Goal: Check status: Check status

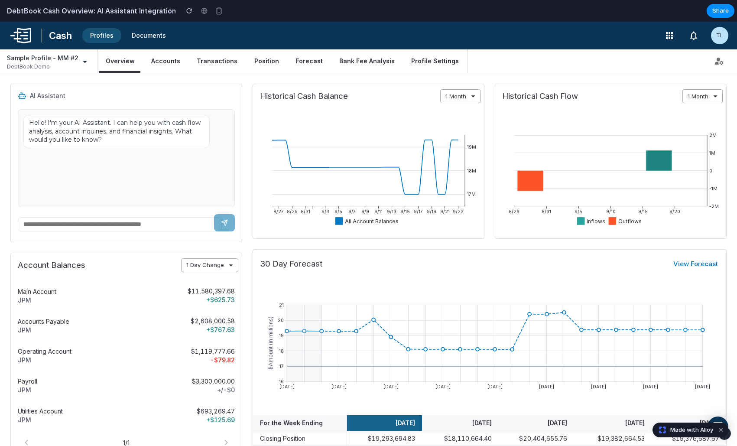
click at [250, 128] on div "AI Assistant Hello! I'm your AI Assistant. I can help you with cash flow analys…" at bounding box center [368, 417] width 737 height 688
click at [152, 63] on link "Accounts" at bounding box center [165, 61] width 43 height 21
click at [220, 58] on link "Transactions" at bounding box center [217, 61] width 55 height 21
drag, startPoint x: 77, startPoint y: 125, endPoint x: 147, endPoint y: 164, distance: 80.3
click at [147, 164] on div "Hello! I'm your AI Assistant. I can help you with cash flow analysis, account i…" at bounding box center [126, 158] width 217 height 98
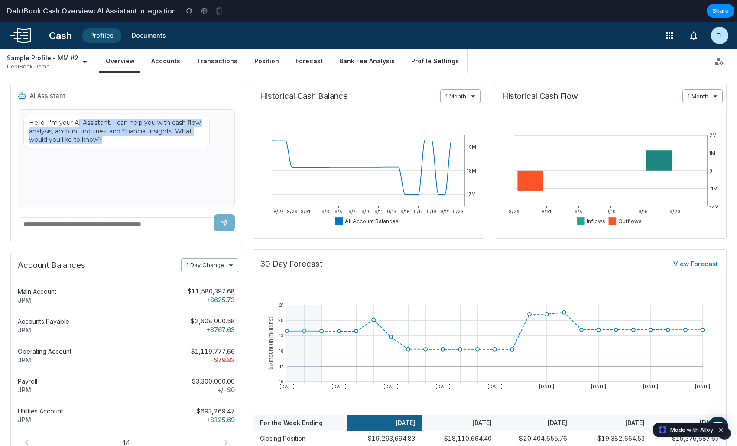
click at [147, 164] on div "Hello! I'm your AI Assistant. I can help you with cash flow analysis, account i…" at bounding box center [126, 158] width 217 height 98
click at [106, 225] on input "text" at bounding box center [120, 224] width 204 height 14
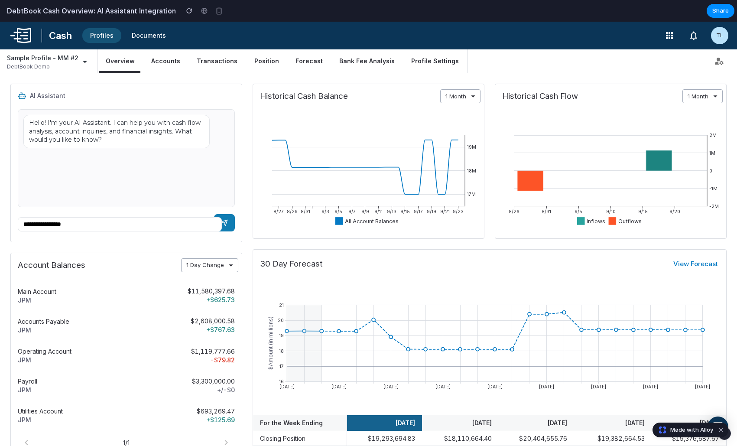
type input "**********"
click at [261, 187] on icon "8/27 8/29 8/31 9/3 9/5 9/7 9/9 9/11 9/13 9/15 9/17 9/19 9/21 9/23 17M 18M 19M A…" at bounding box center [368, 173] width 231 height 130
click at [215, 264] on span "1 Day Change" at bounding box center [205, 265] width 47 height 6
click at [279, 259] on span "30 Day Forecast" at bounding box center [464, 263] width 409 height 9
